Goal: Find specific page/section: Find specific page/section

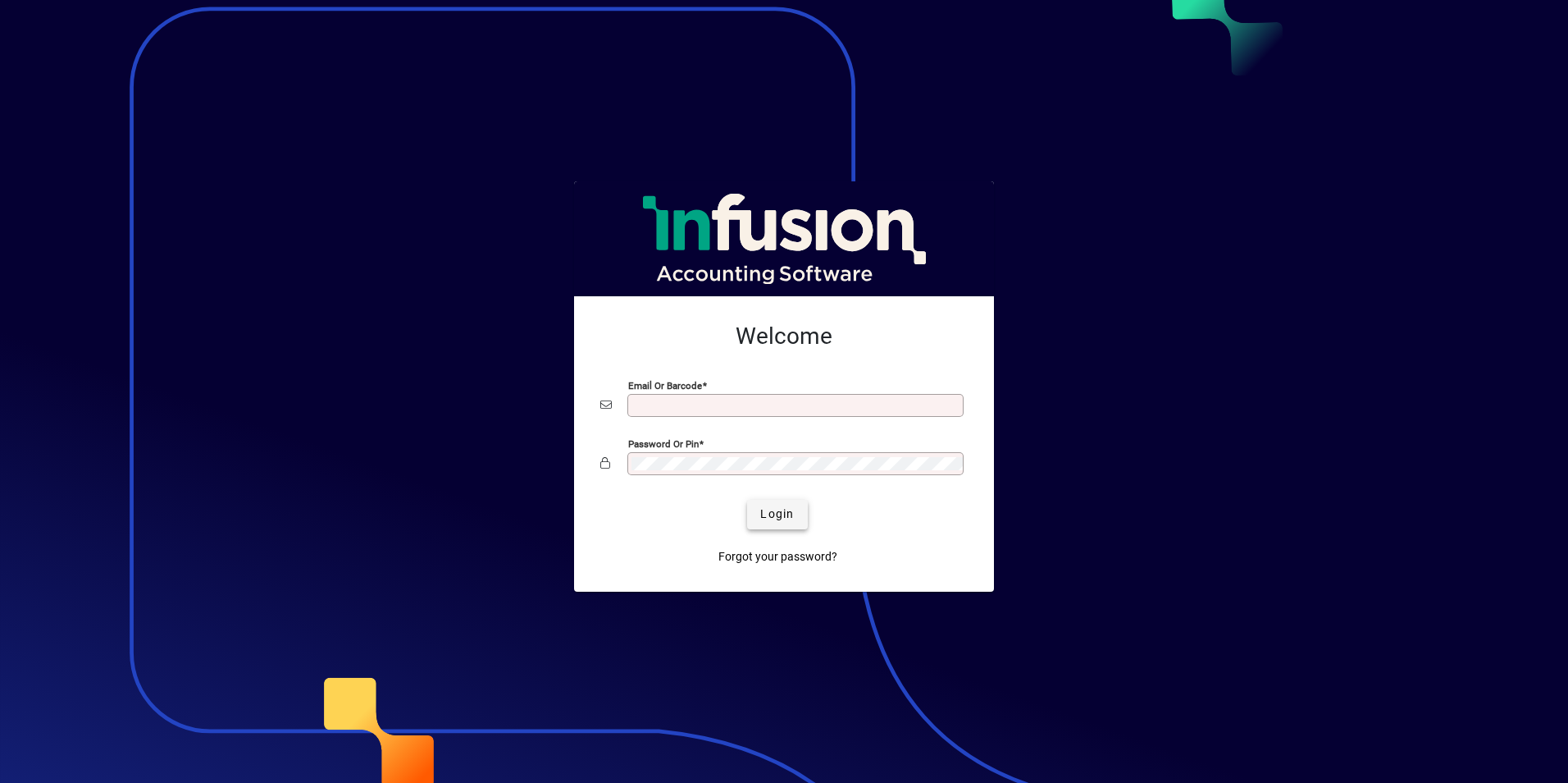
type input "**********"
click at [768, 519] on span "Login" at bounding box center [777, 514] width 34 height 17
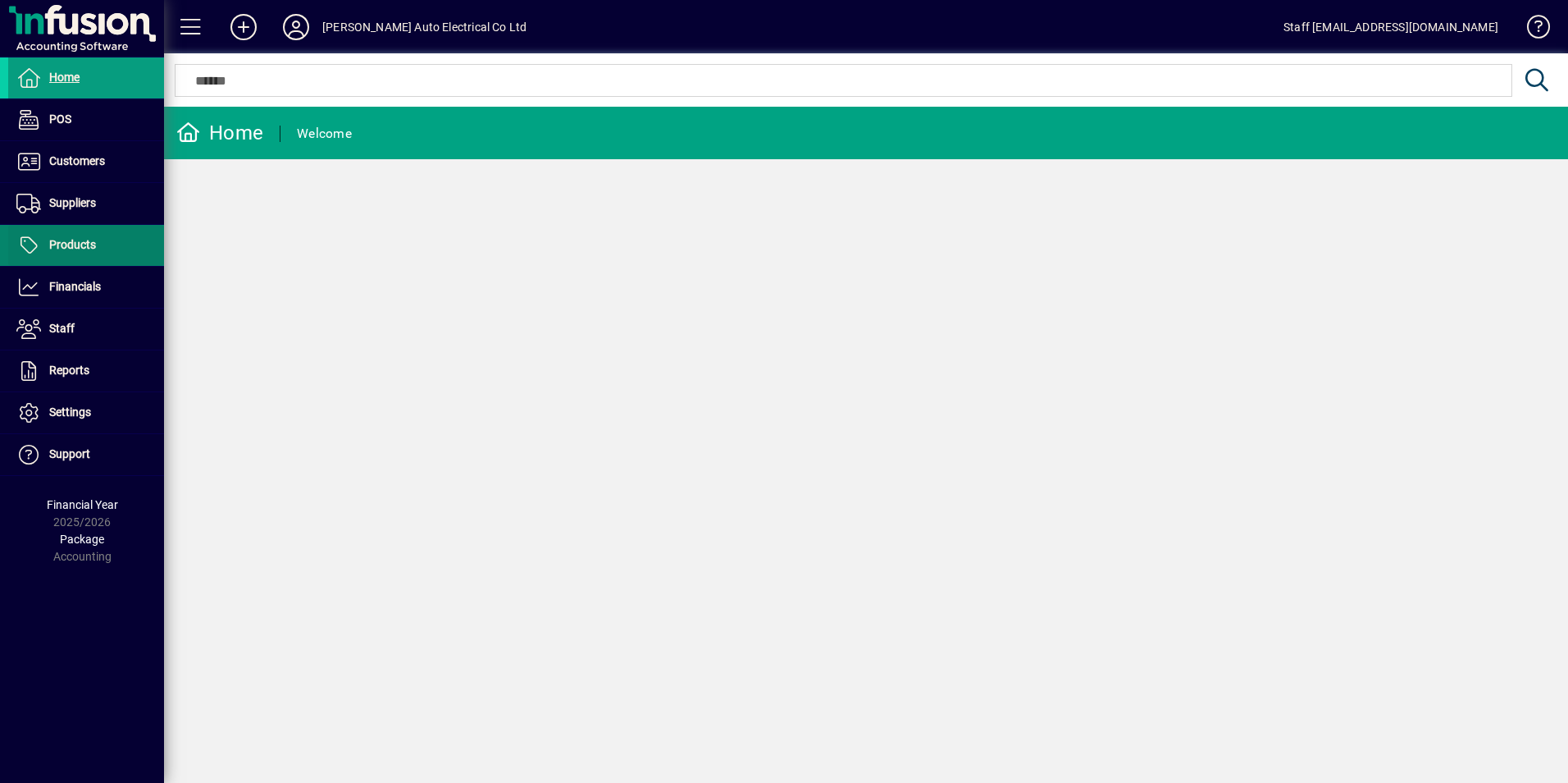
click at [49, 250] on span "Products" at bounding box center [73, 245] width 46 height 14
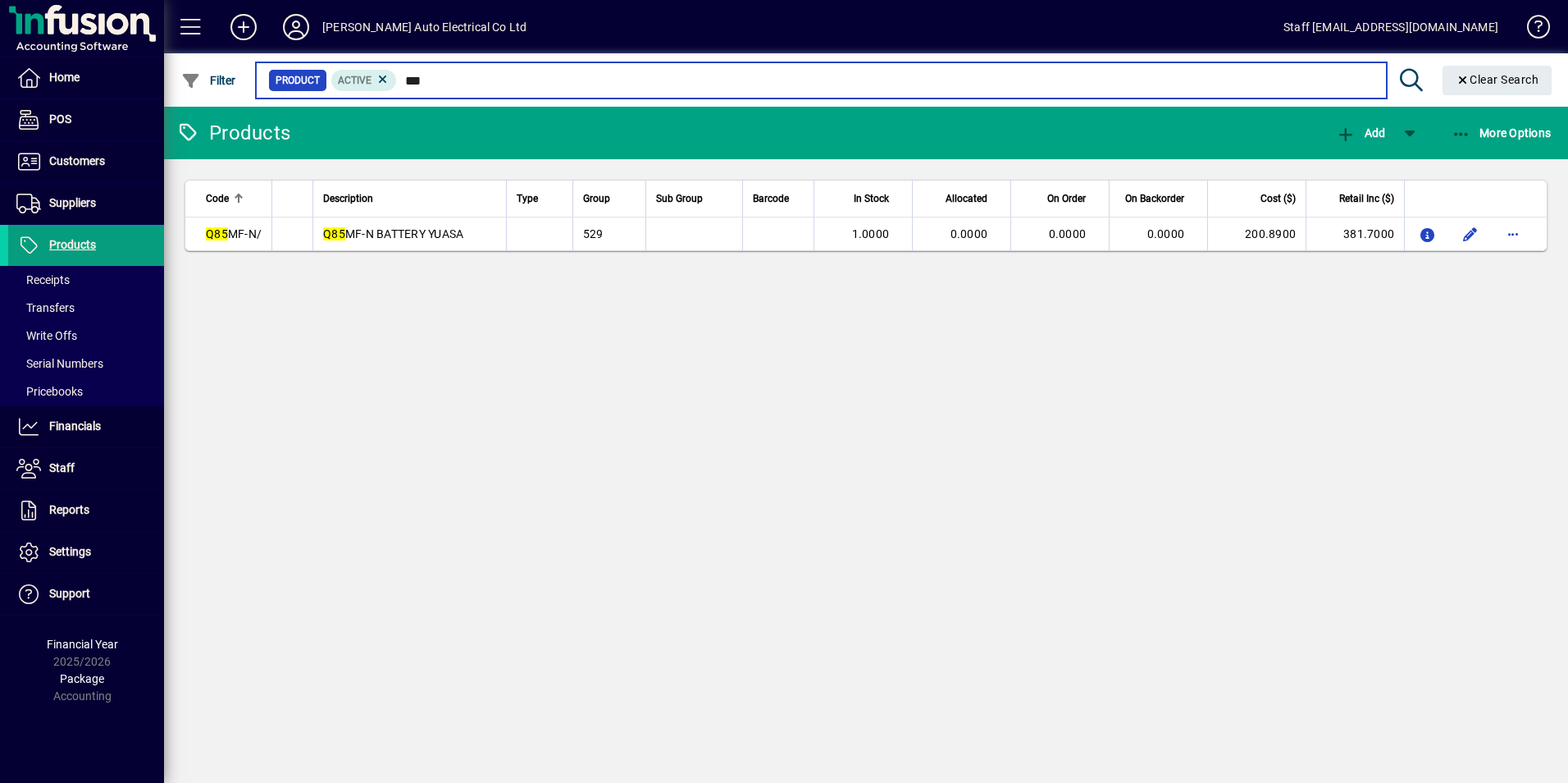
type input "***"
